Goal: Task Accomplishment & Management: Use online tool/utility

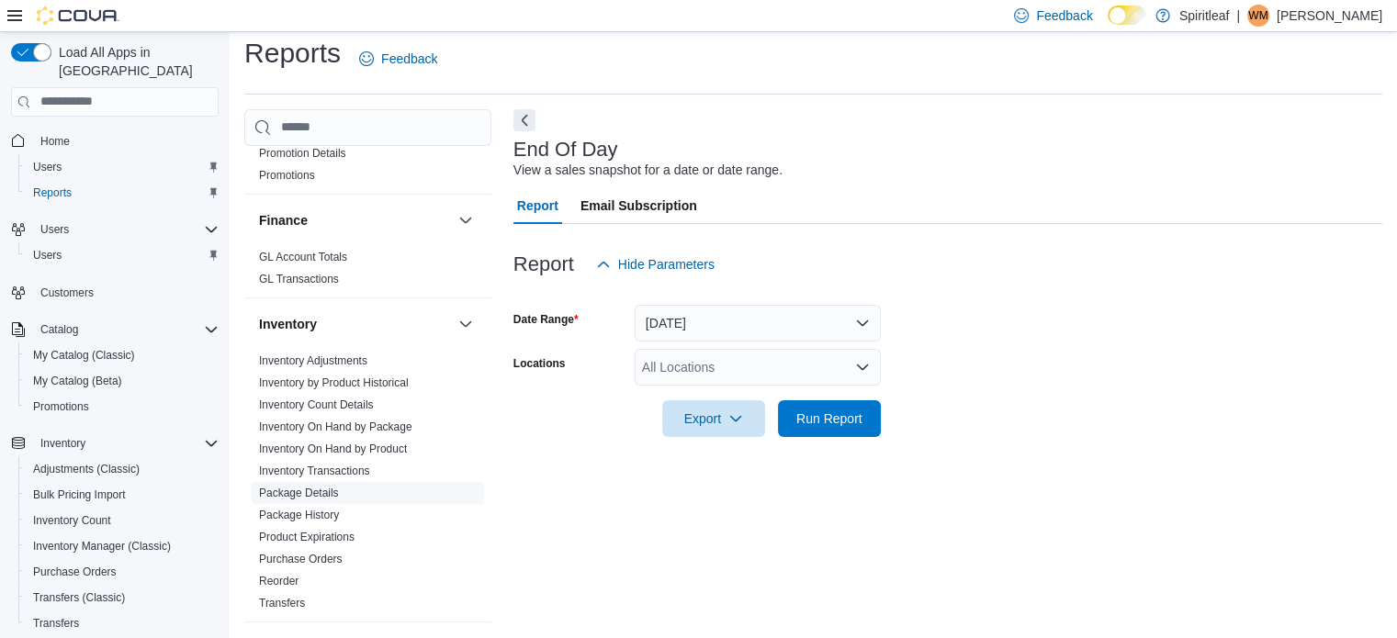
scroll to position [643, 0]
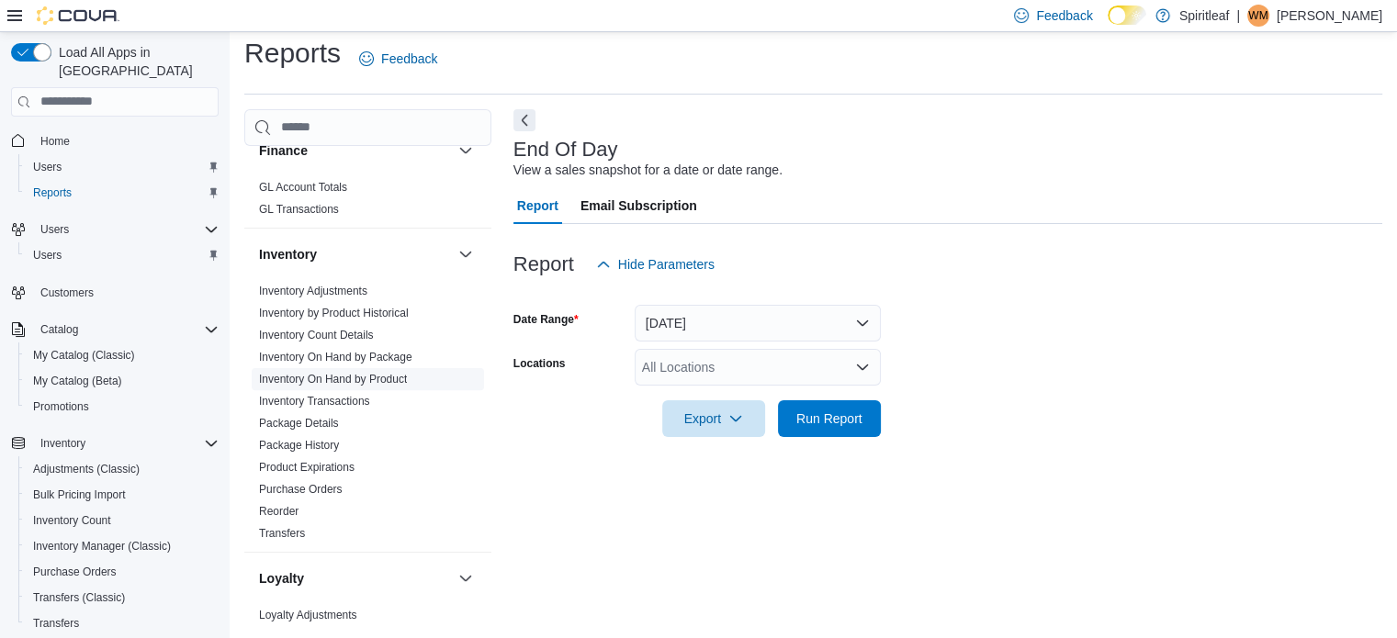
click at [392, 373] on link "Inventory On Hand by Product" at bounding box center [333, 379] width 148 height 13
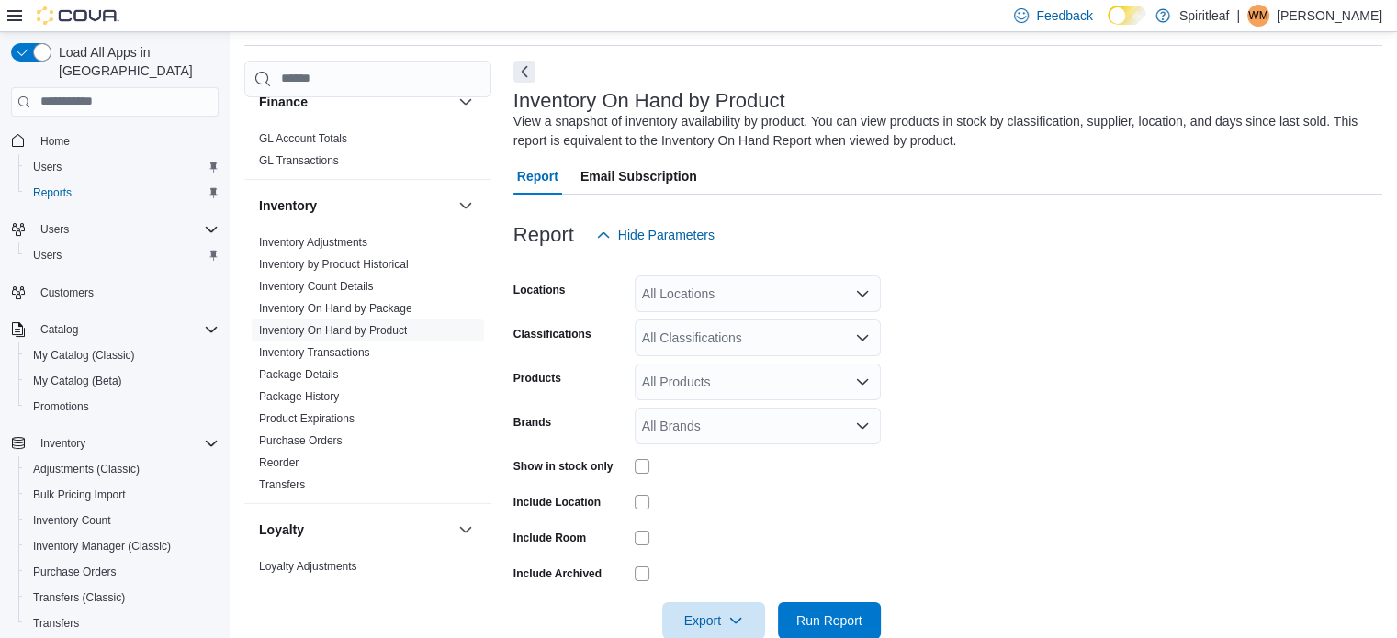
scroll to position [62, 0]
click at [653, 304] on div "All Locations" at bounding box center [758, 293] width 246 height 37
type input "***"
click at [738, 316] on span "262 - [GEOGRAPHIC_DATA]" at bounding box center [785, 324] width 167 height 18
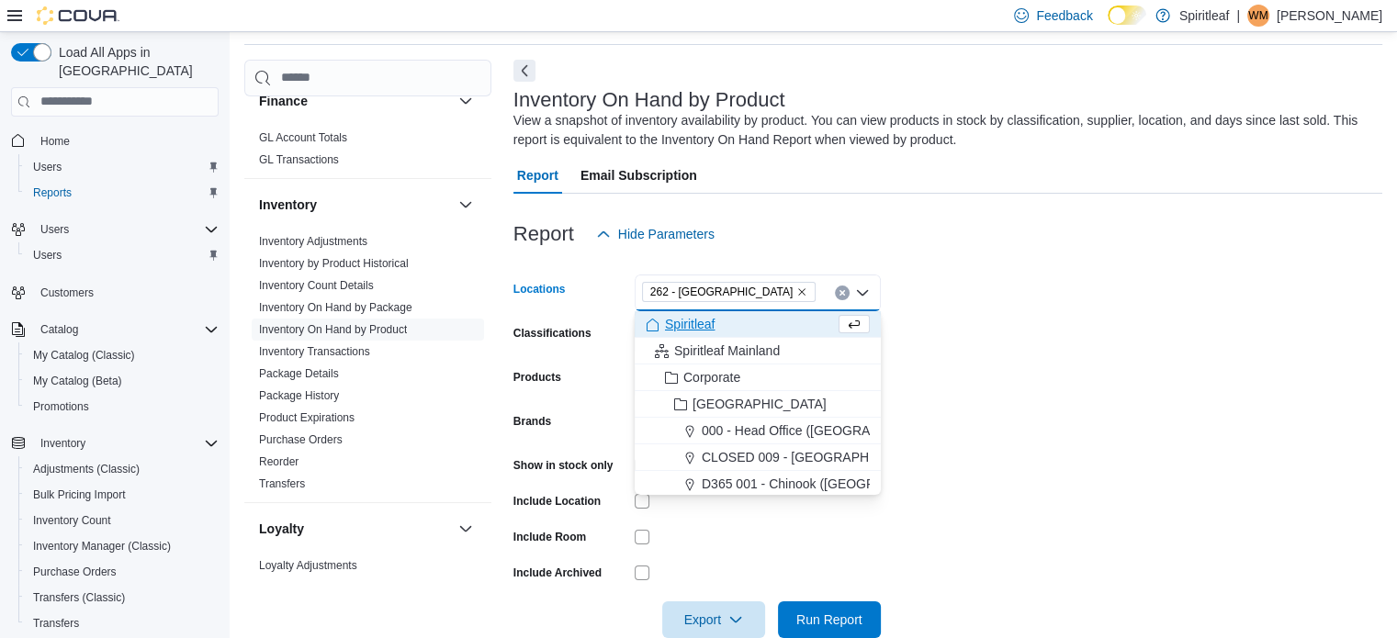
click at [1033, 348] on form "Locations 262 - [GEOGRAPHIC_DATA] Combo box. Selected. 262 - [GEOGRAPHIC_DATA].…" at bounding box center [947, 446] width 869 height 386
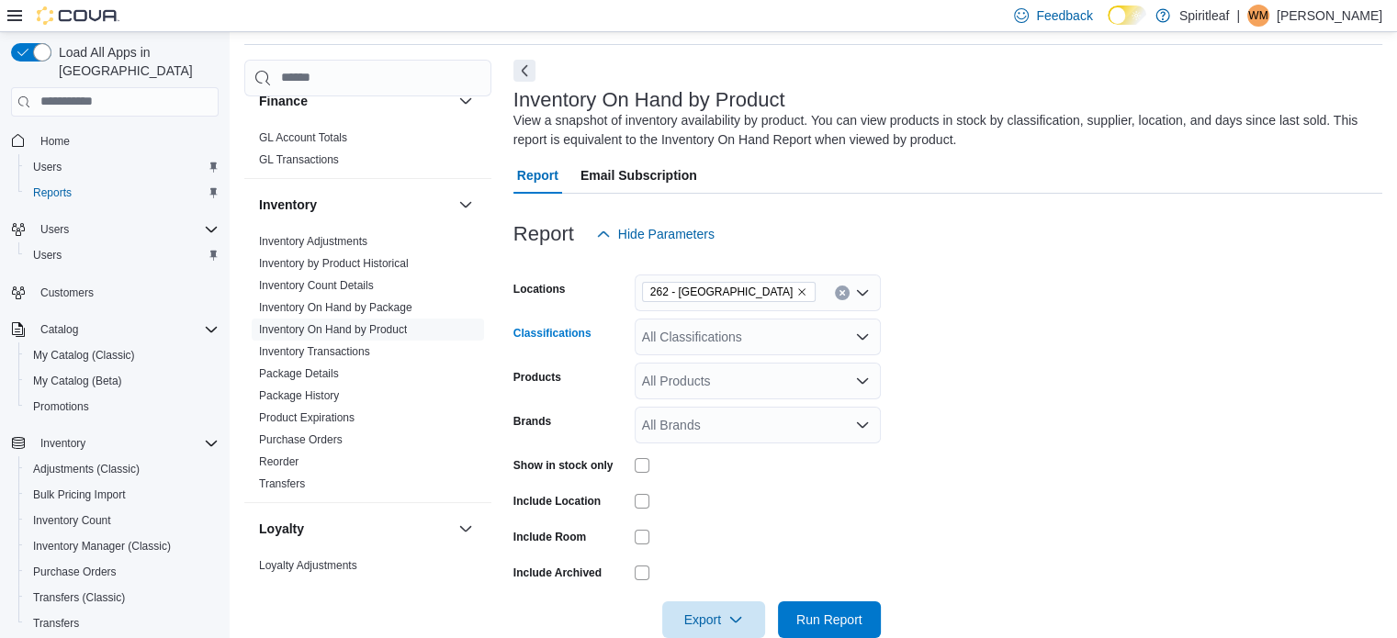
click at [694, 341] on div "All Classifications" at bounding box center [758, 337] width 246 height 37
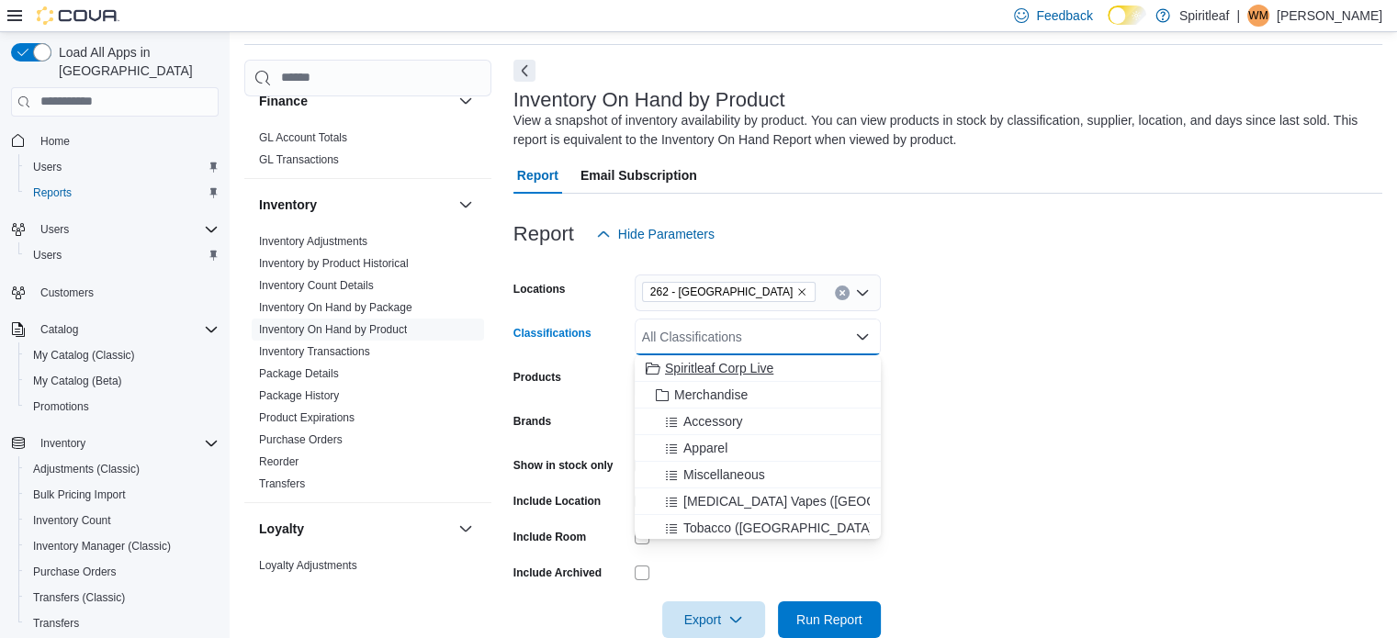
click at [713, 363] on span "Spiritleaf Corp Live" at bounding box center [719, 368] width 108 height 18
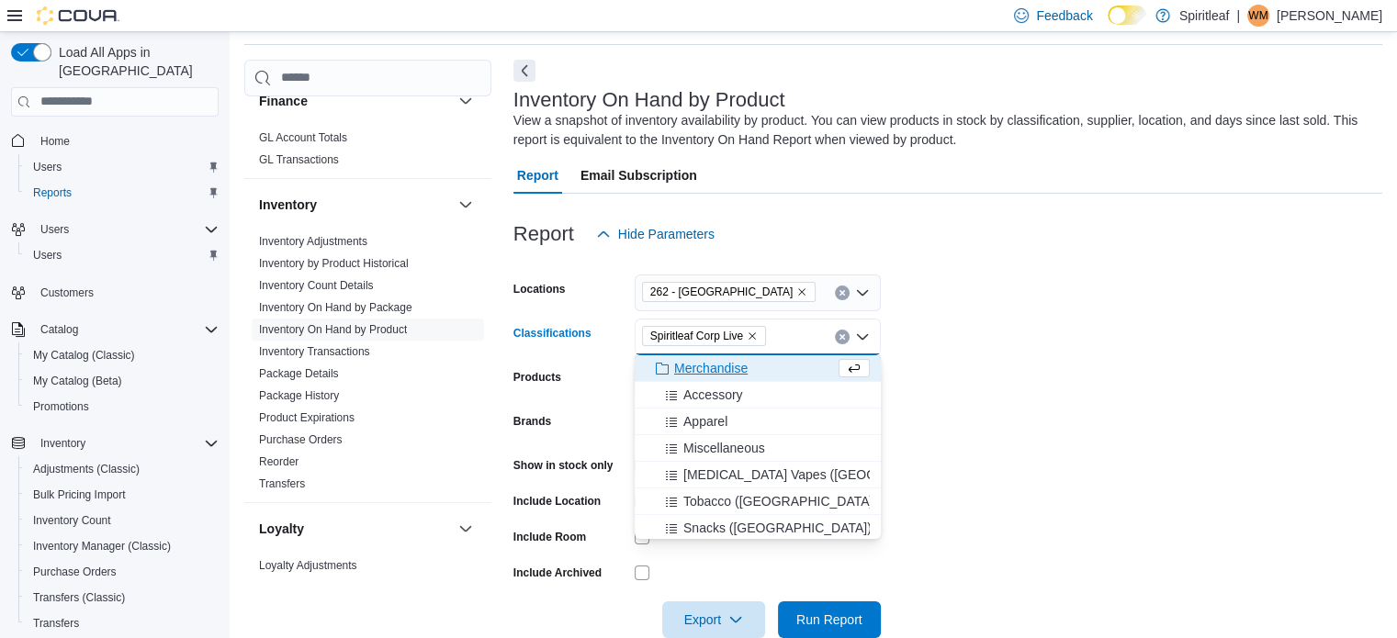
click at [1038, 369] on form "Locations 262 - [GEOGRAPHIC_DATA] Classifications Spiritleaf Corp Live Combo bo…" at bounding box center [947, 446] width 869 height 386
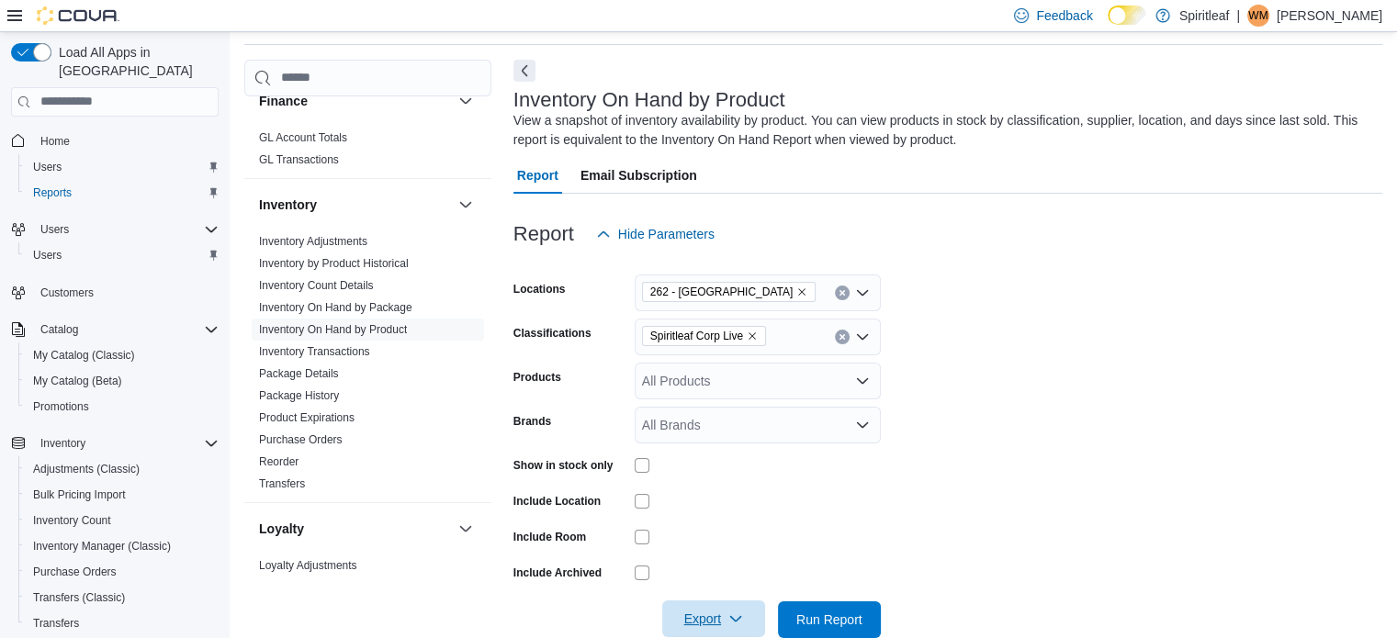
drag, startPoint x: 703, startPoint y: 619, endPoint x: 714, endPoint y: 604, distance: 17.8
click at [704, 619] on span "Export" at bounding box center [713, 619] width 81 height 37
click at [716, 506] on span "Export to Excel" at bounding box center [716, 507] width 83 height 15
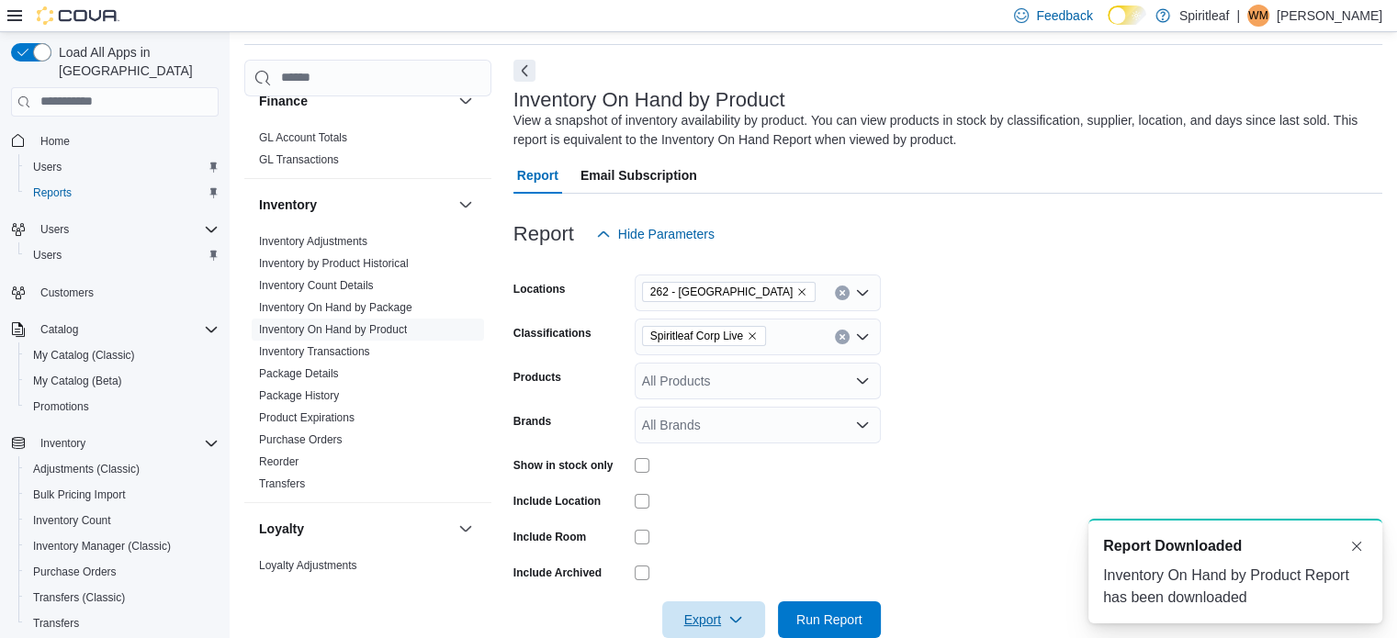
scroll to position [0, 0]
